Goal: Browse casually: Explore the website without a specific task or goal

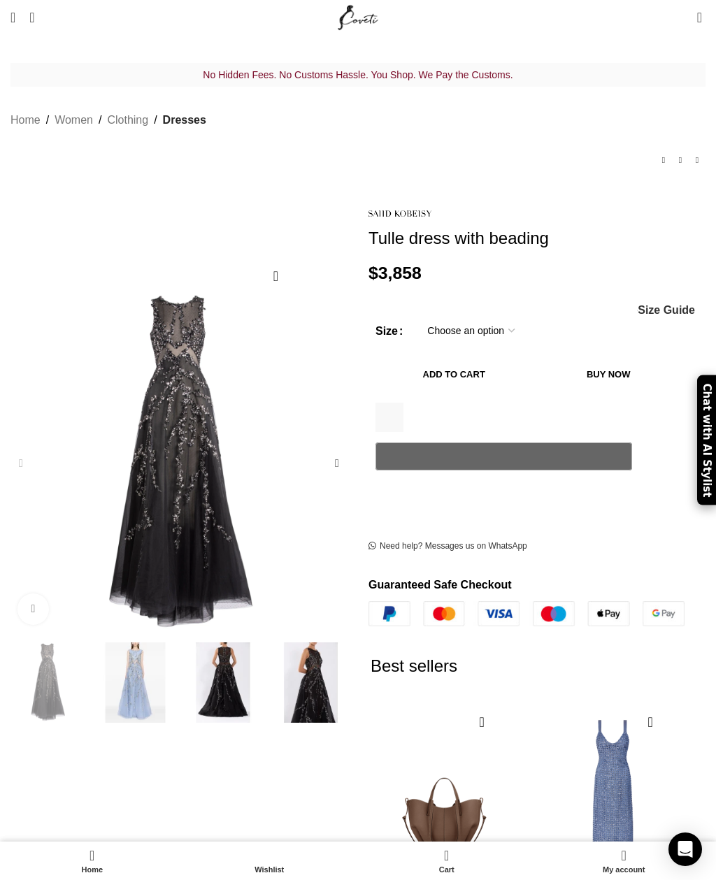
click at [58, 650] on img "1 / 4" at bounding box center [47, 683] width 81 height 81
click at [27, 664] on img "1 / 4" at bounding box center [47, 683] width 81 height 81
click at [235, 647] on img "3 / 4" at bounding box center [222, 683] width 81 height 81
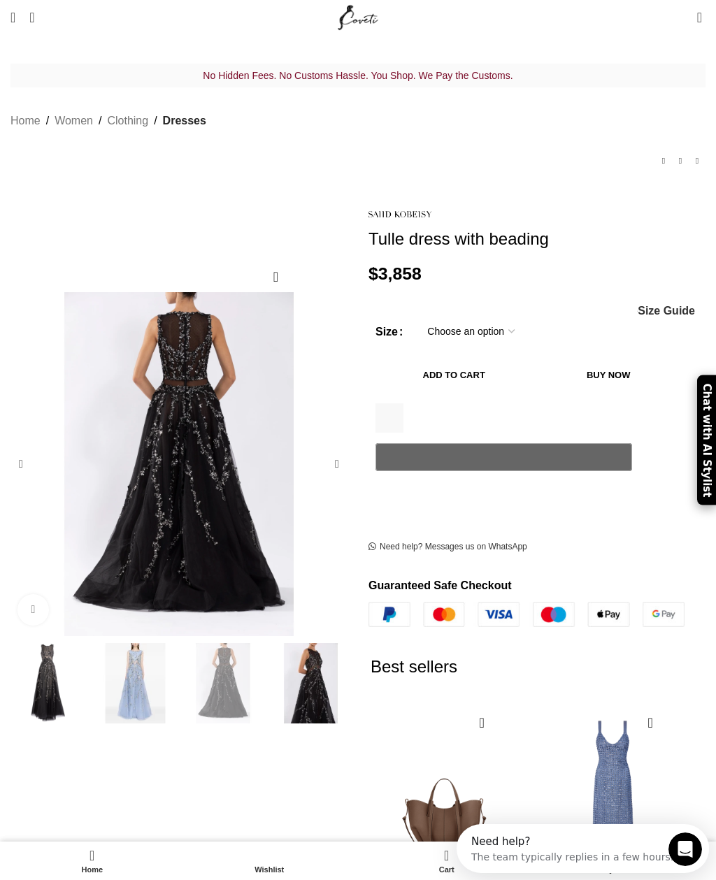
click at [313, 654] on img "4 / 4" at bounding box center [311, 683] width 81 height 81
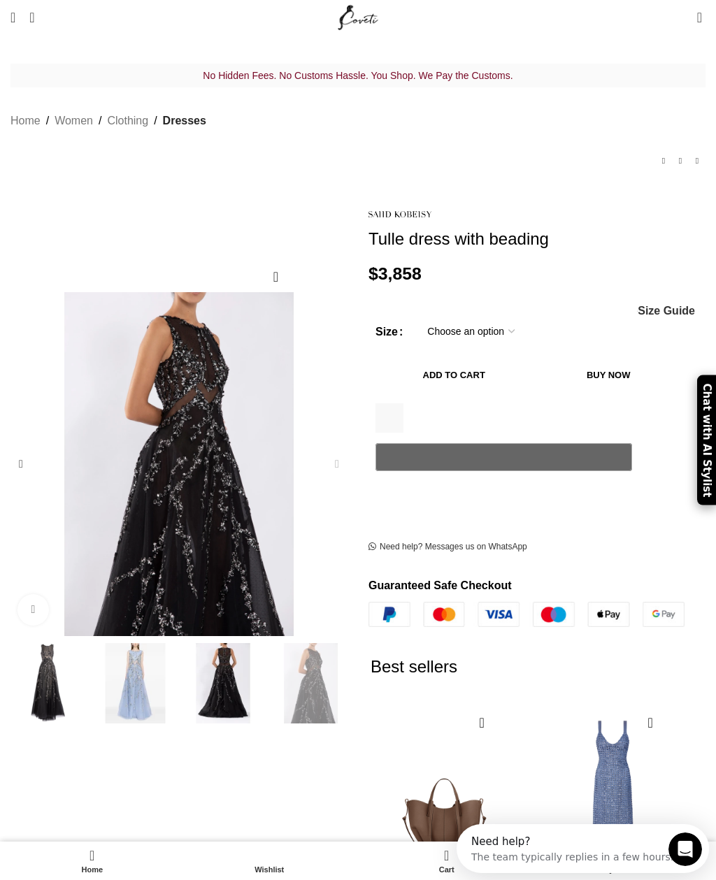
scroll to position [0, 150]
click at [239, 657] on img "3 / 4" at bounding box center [222, 683] width 81 height 81
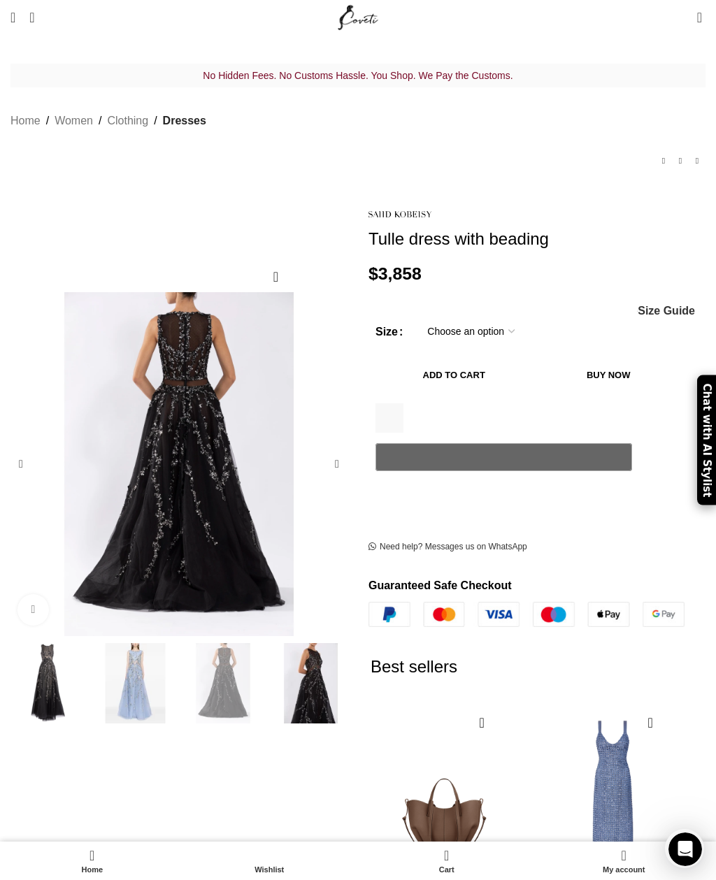
click at [141, 657] on img "2 / 4" at bounding box center [135, 683] width 81 height 81
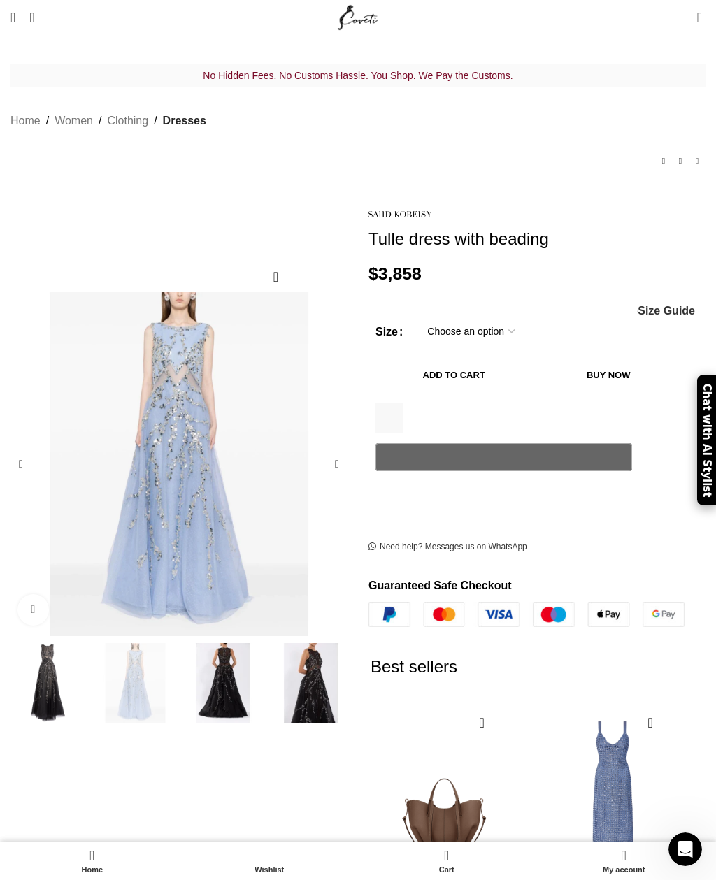
click at [56, 670] on img "1 / 4" at bounding box center [47, 683] width 81 height 81
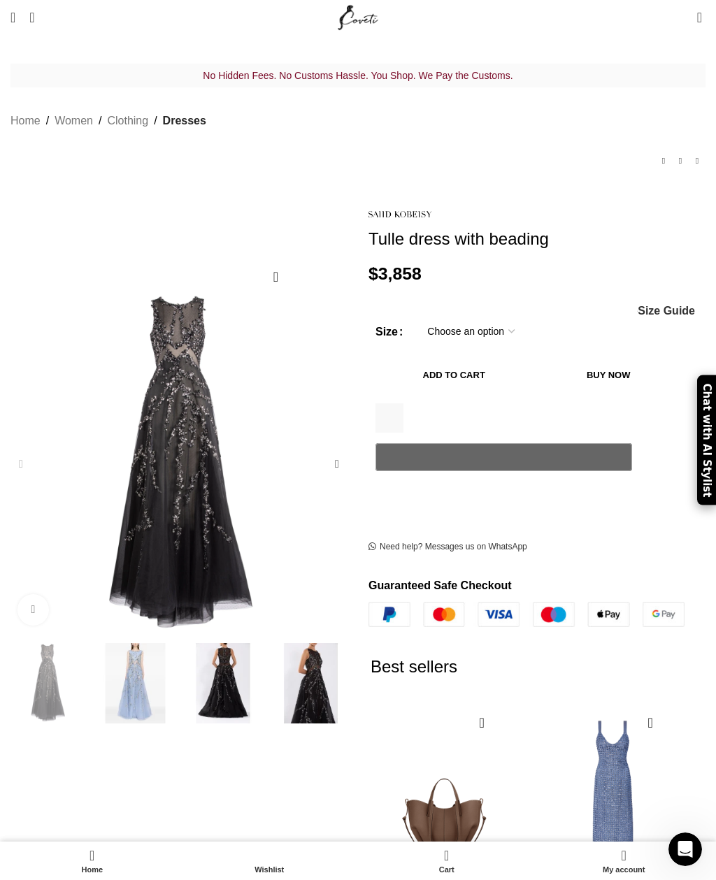
click at [144, 660] on img "2 / 4" at bounding box center [135, 683] width 81 height 81
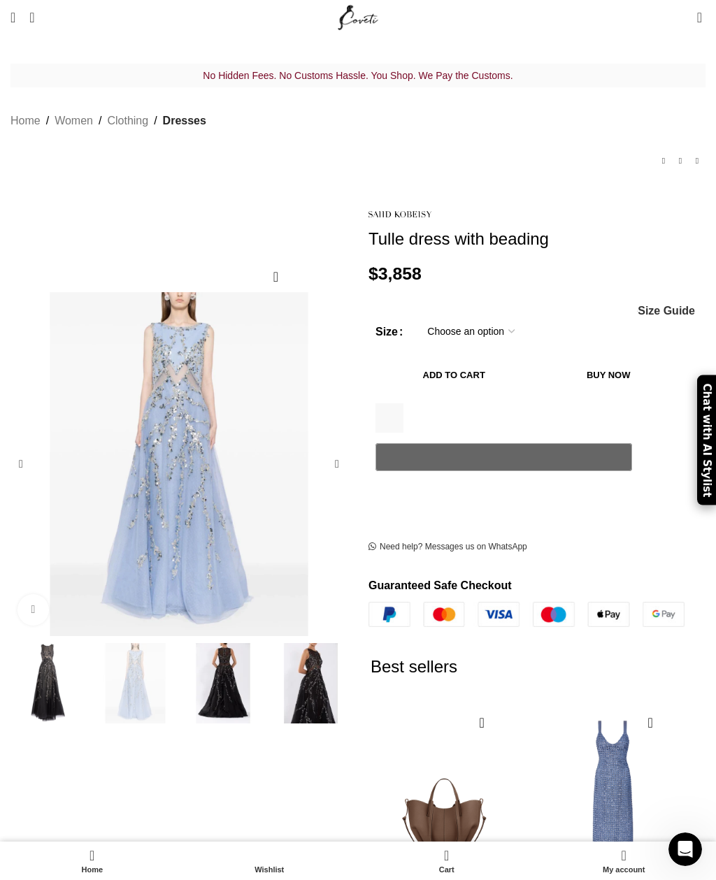
scroll to position [0, 300]
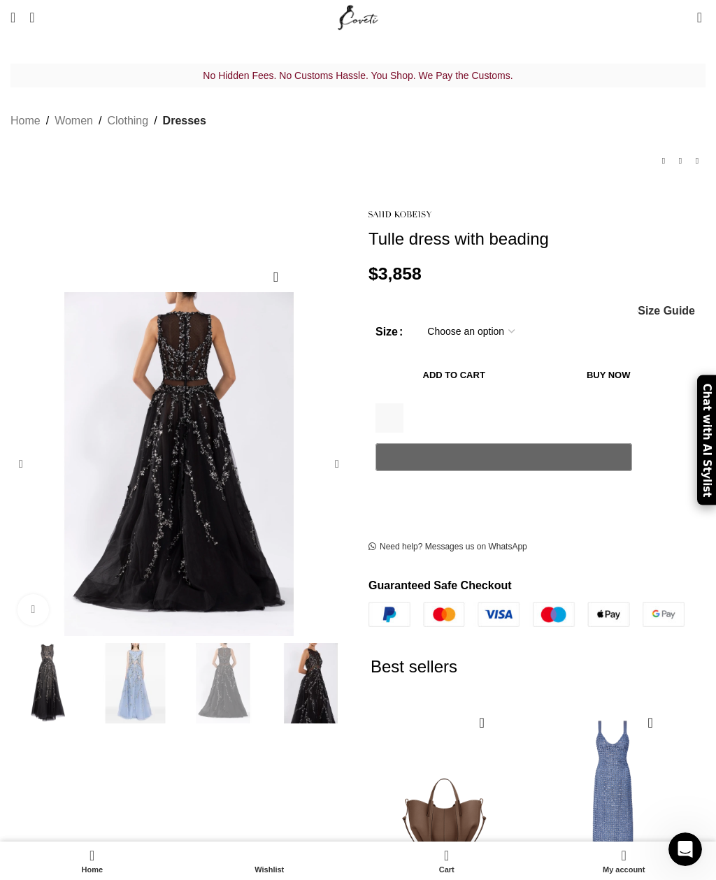
click at [226, 649] on img "3 / 4" at bounding box center [222, 683] width 81 height 81
click at [311, 664] on img "4 / 4" at bounding box center [311, 683] width 81 height 81
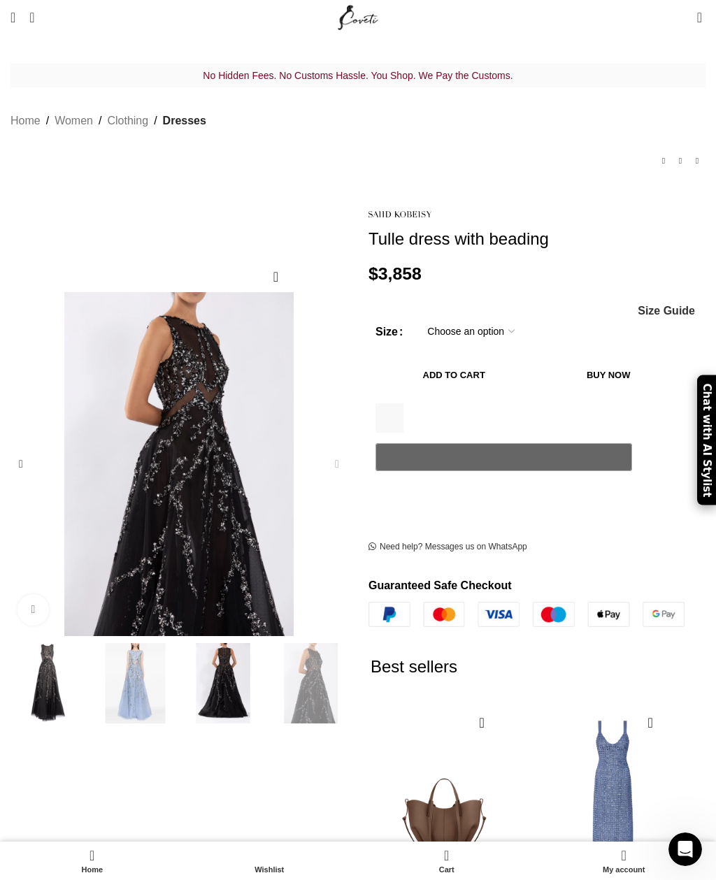
scroll to position [0, 450]
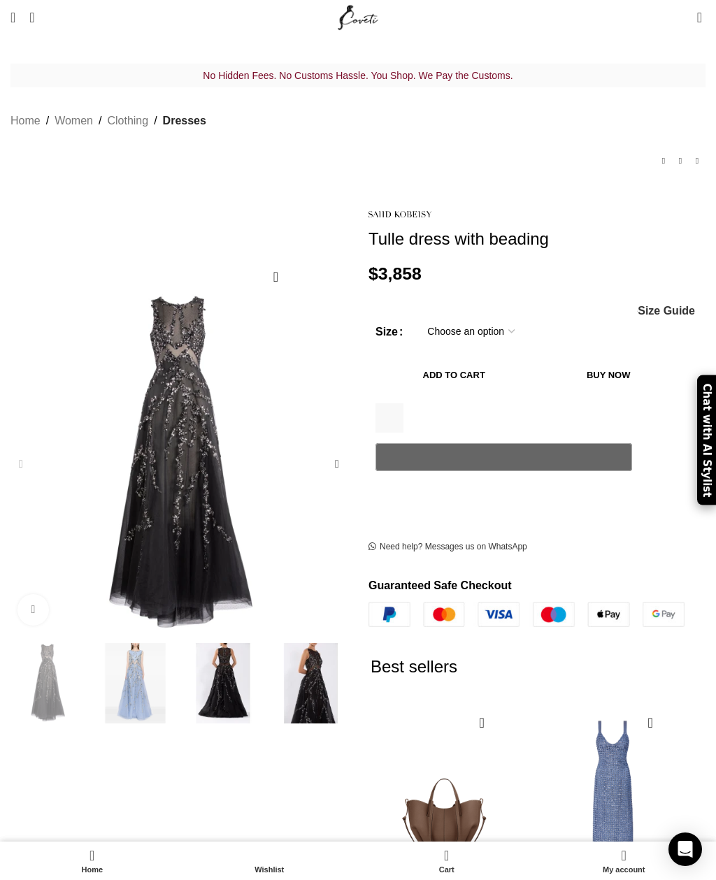
scroll to position [0, 150]
click at [239, 670] on img "3 / 4" at bounding box center [222, 683] width 81 height 81
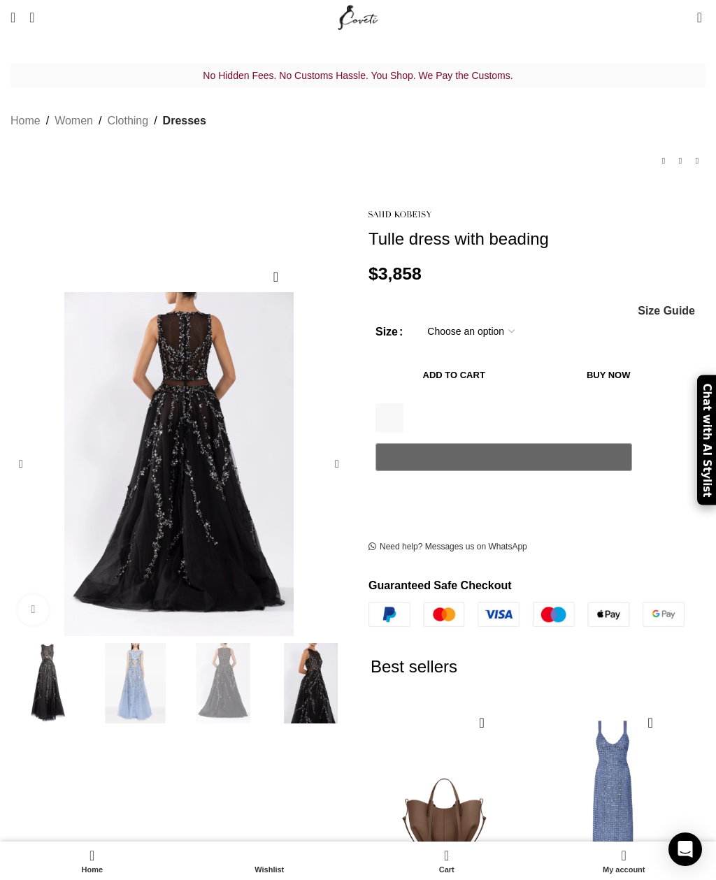
click at [336, 450] on div "Next slide" at bounding box center [337, 464] width 28 height 28
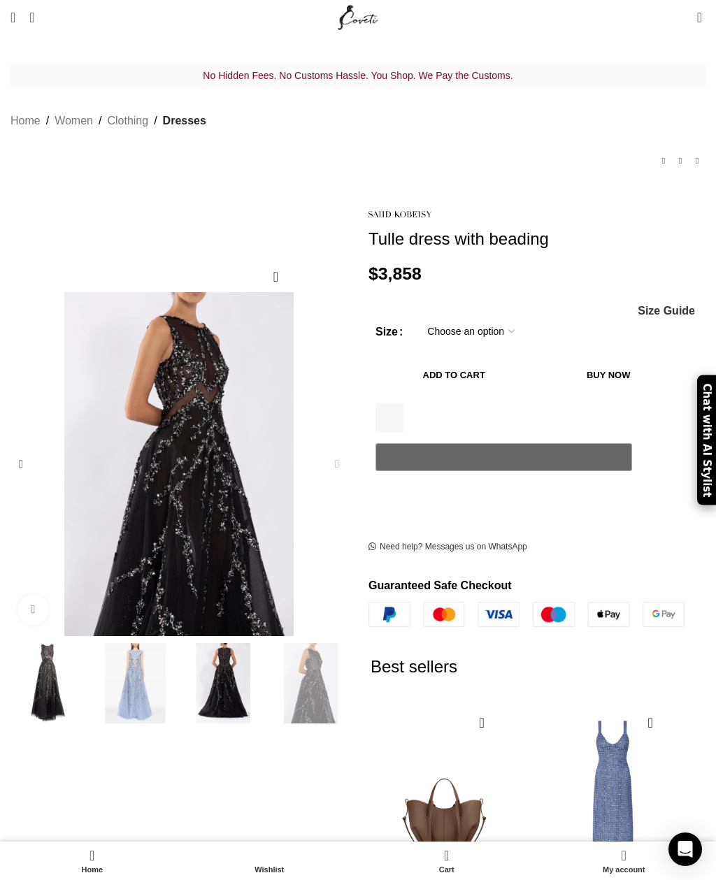
scroll to position [0, 300]
click at [337, 450] on div "Next slide" at bounding box center [337, 464] width 28 height 28
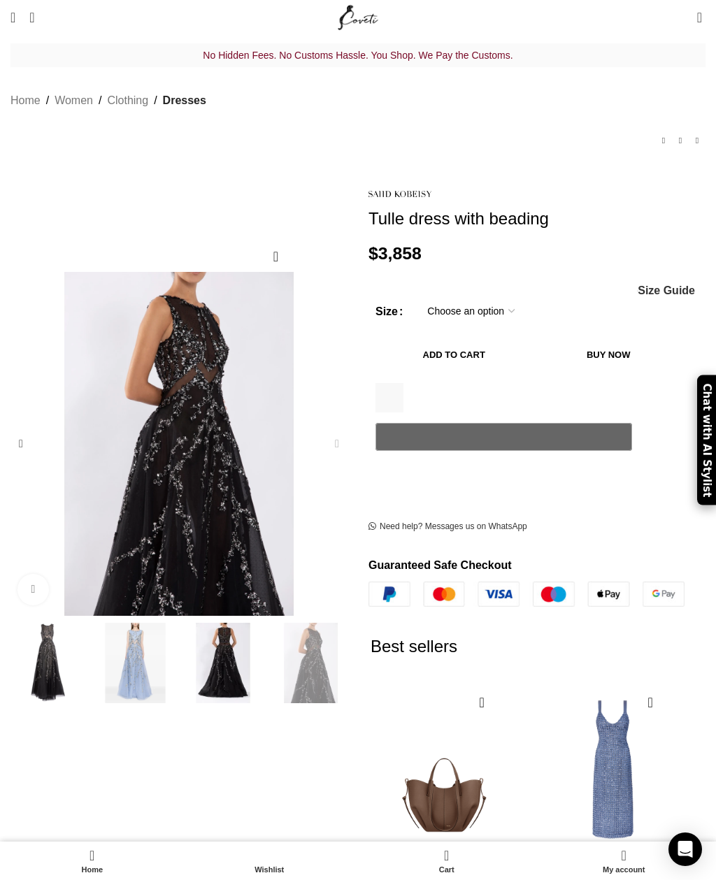
scroll to position [22, 0]
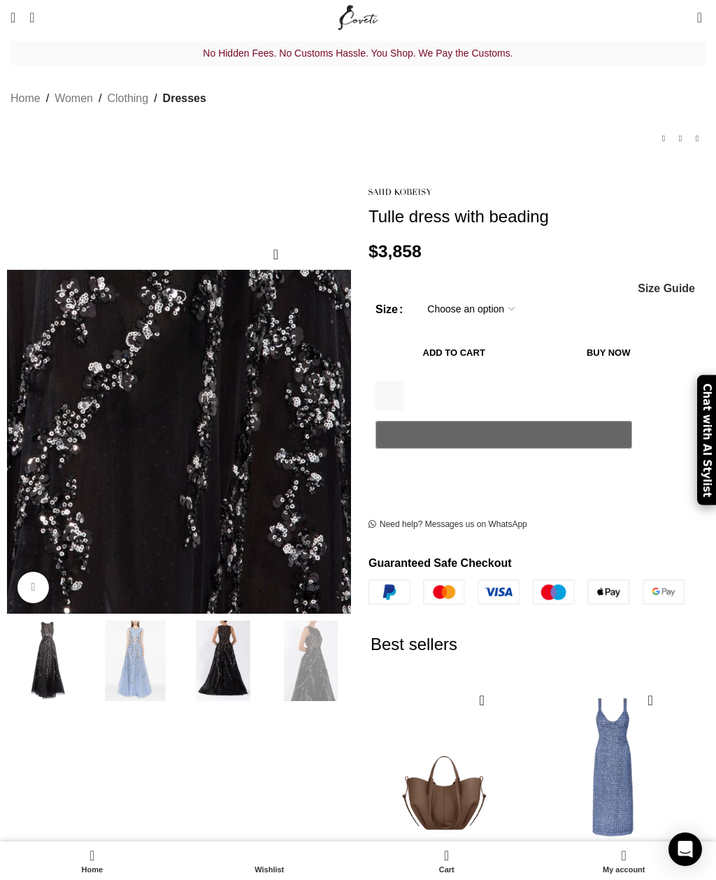
scroll to position [0, 450]
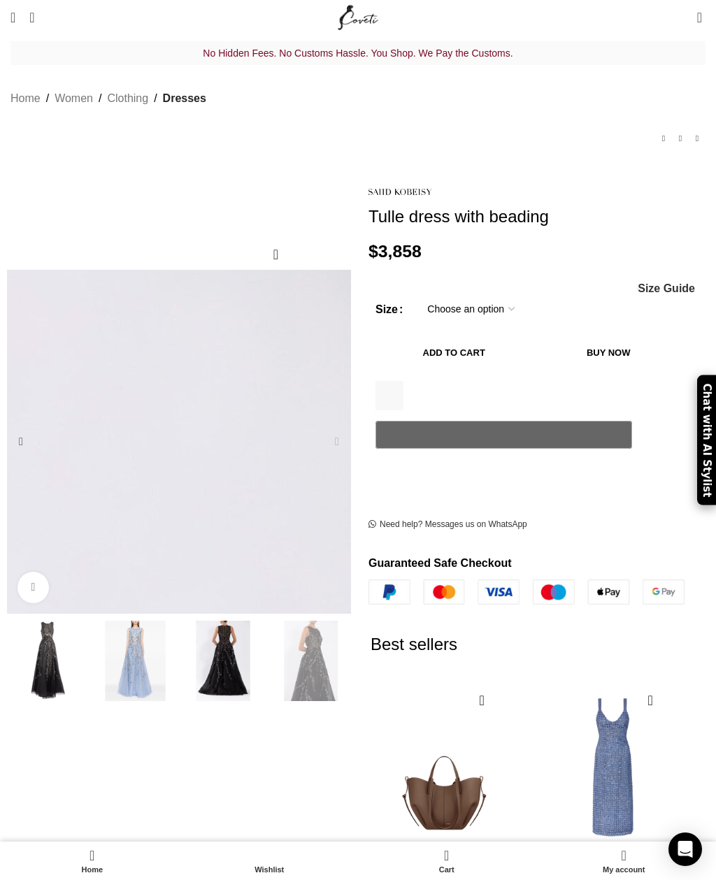
click at [629, 198] on link "Tulle dress, with envelope skirt and off-shoulder sleeve and tulle tail" at bounding box center [653, 202] width 84 height 55
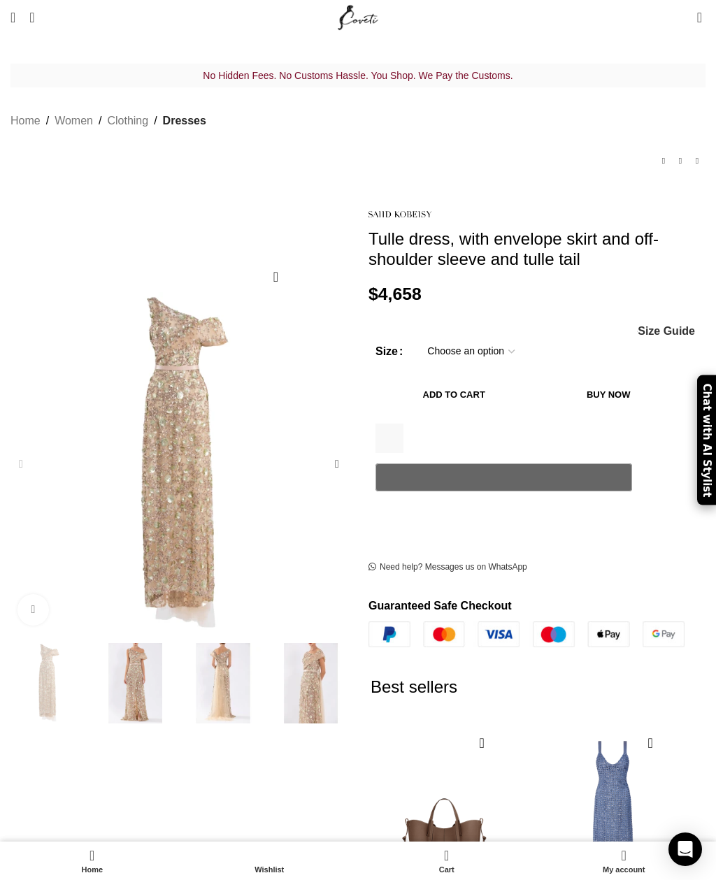
click at [15, 20] on span "Open mobile menu" at bounding box center [12, 17] width 5 height 14
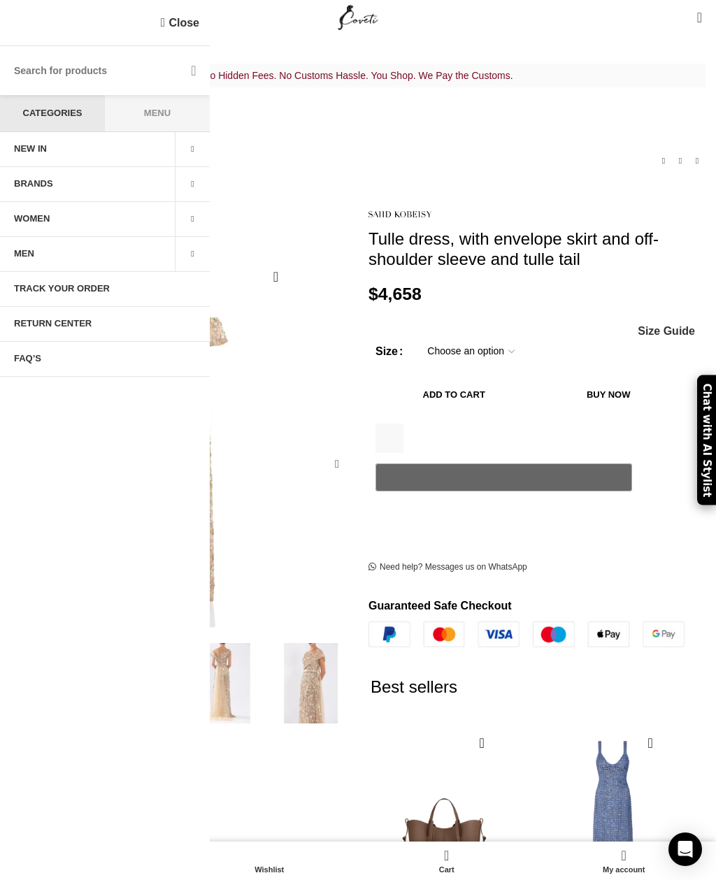
click at [119, 224] on link "WOMEN" at bounding box center [87, 219] width 175 height 35
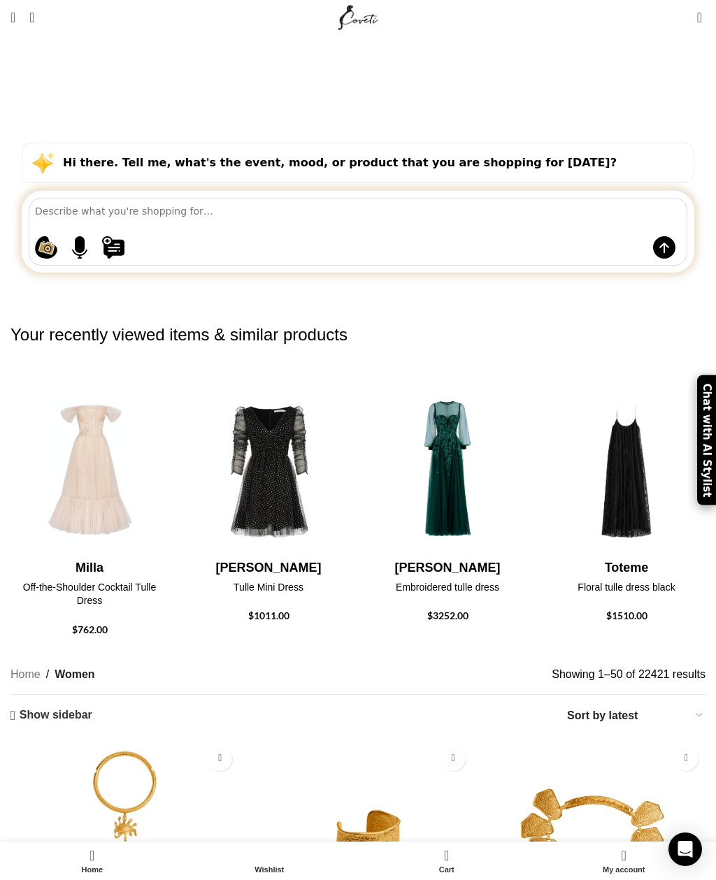
click at [464, 556] on img "15 / 30" at bounding box center [447, 640] width 158 height 168
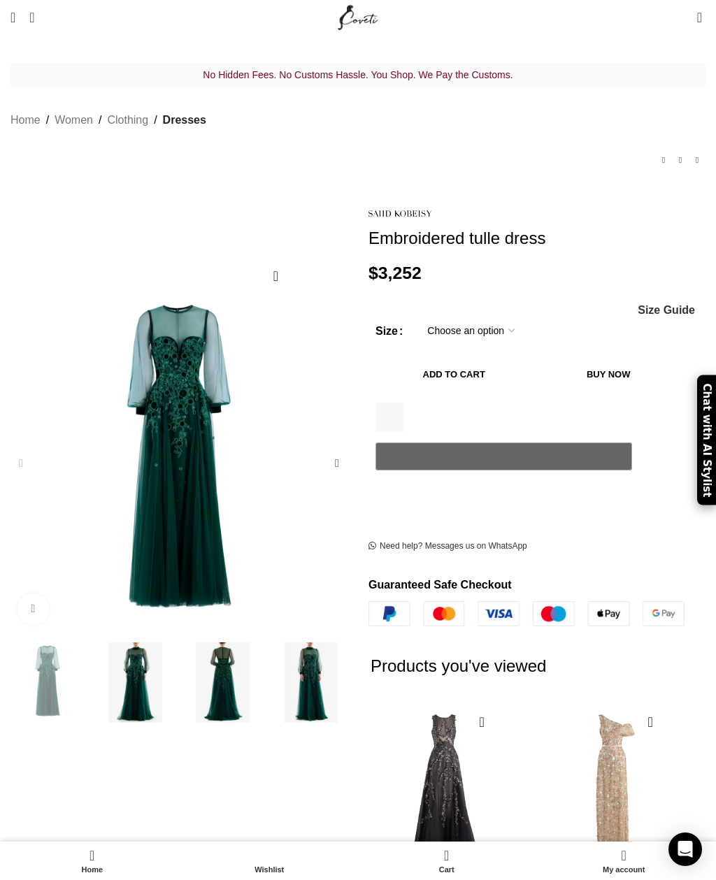
click at [141, 658] on img "2 / 4" at bounding box center [135, 683] width 81 height 81
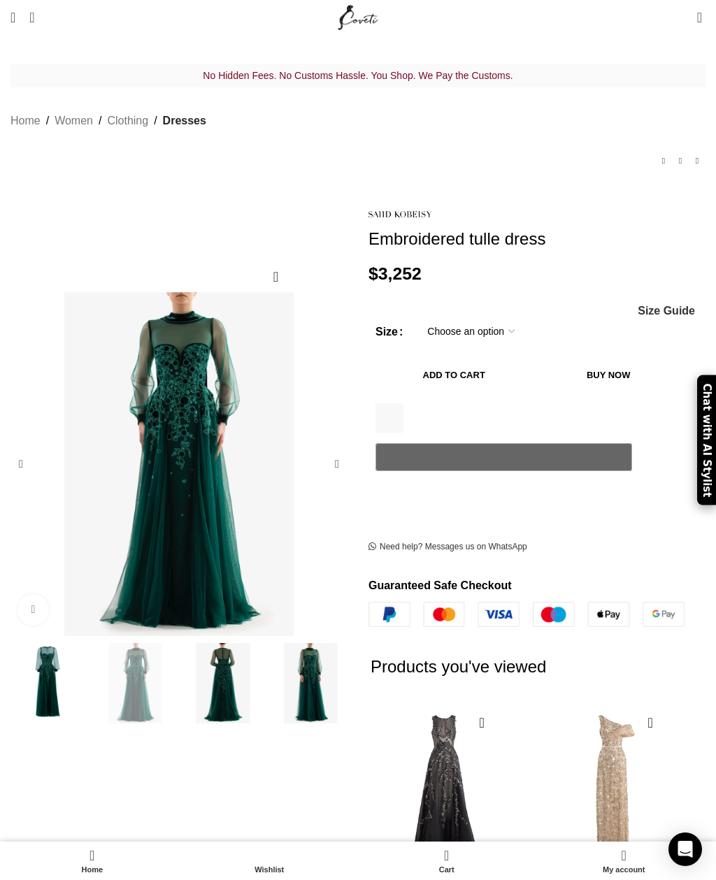
click at [224, 645] on img "3 / 4" at bounding box center [222, 683] width 81 height 81
